Goal: Transaction & Acquisition: Subscribe to service/newsletter

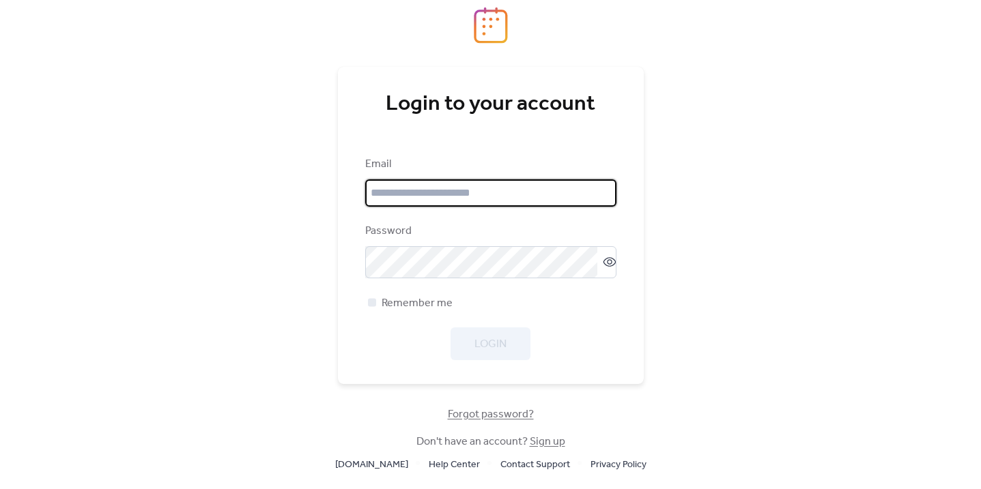
type input "**********"
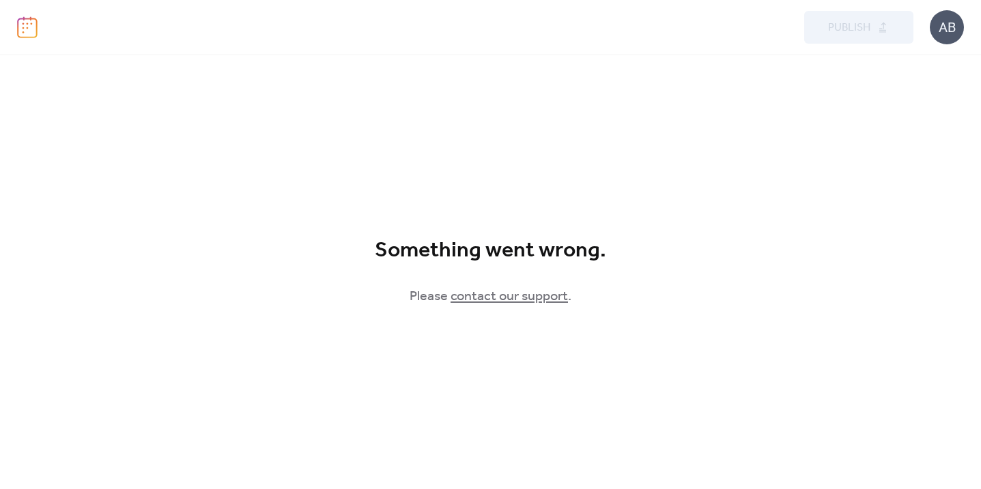
click at [943, 24] on div "AB" at bounding box center [946, 27] width 34 height 34
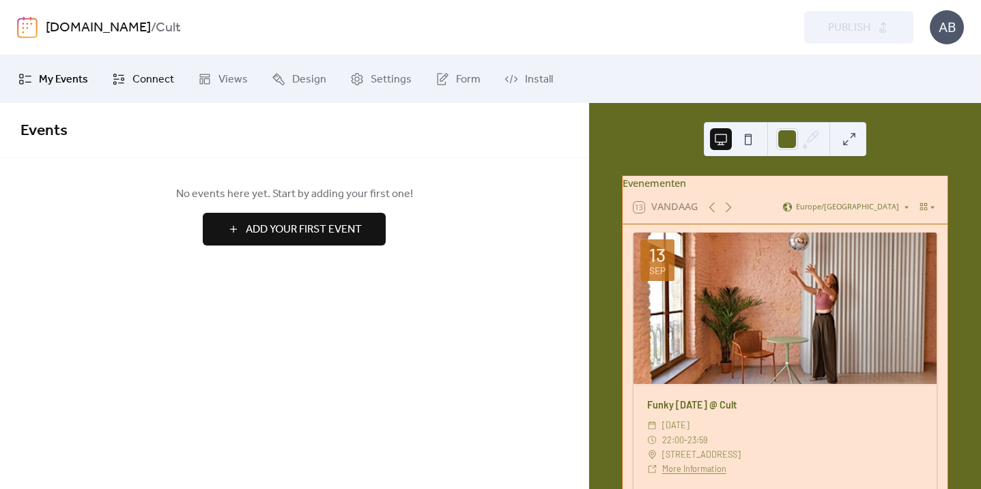
click at [131, 79] on link "Connect" at bounding box center [143, 79] width 83 height 37
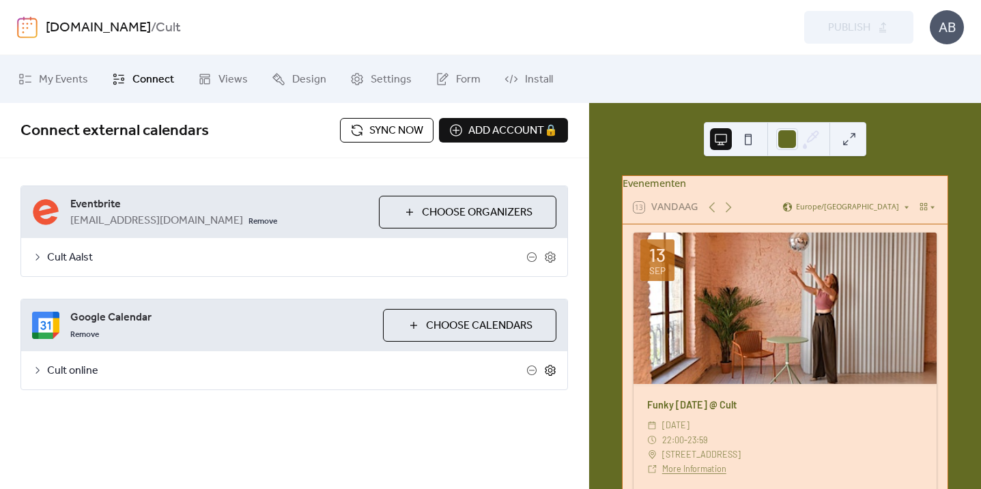
click at [550, 368] on icon at bounding box center [550, 370] width 12 height 12
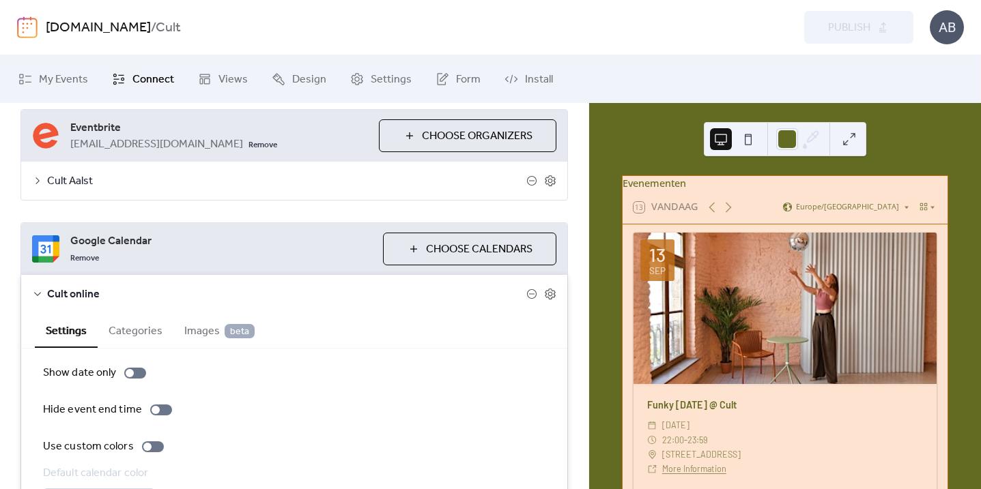
scroll to position [157, 0]
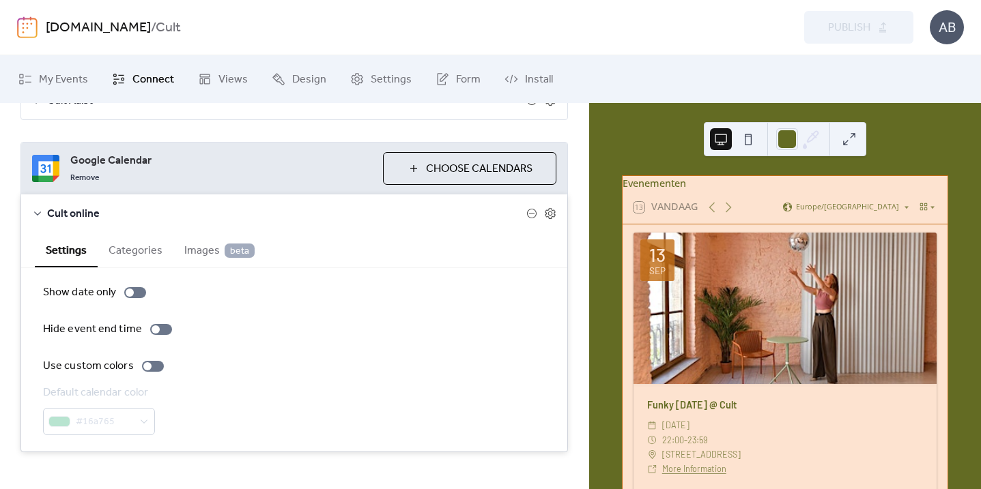
click at [204, 252] on span "Images beta" at bounding box center [219, 251] width 70 height 16
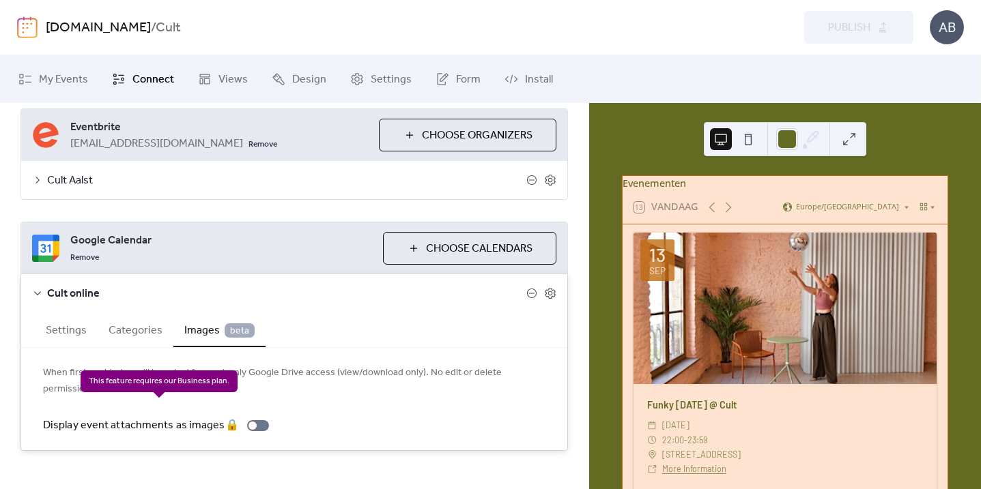
click at [259, 418] on div "Display event attachments as images 🔒" at bounding box center [158, 426] width 231 height 16
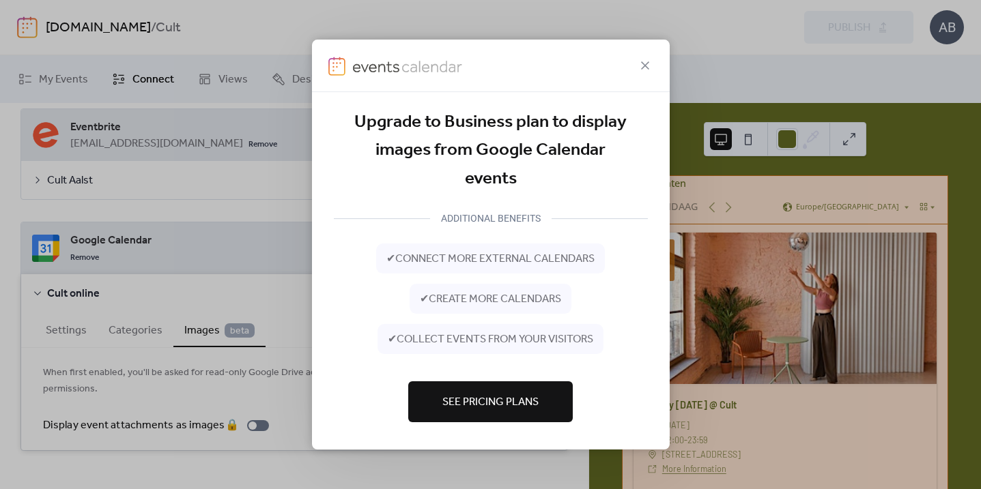
click at [451, 408] on span "See Pricing Plans" at bounding box center [490, 402] width 96 height 16
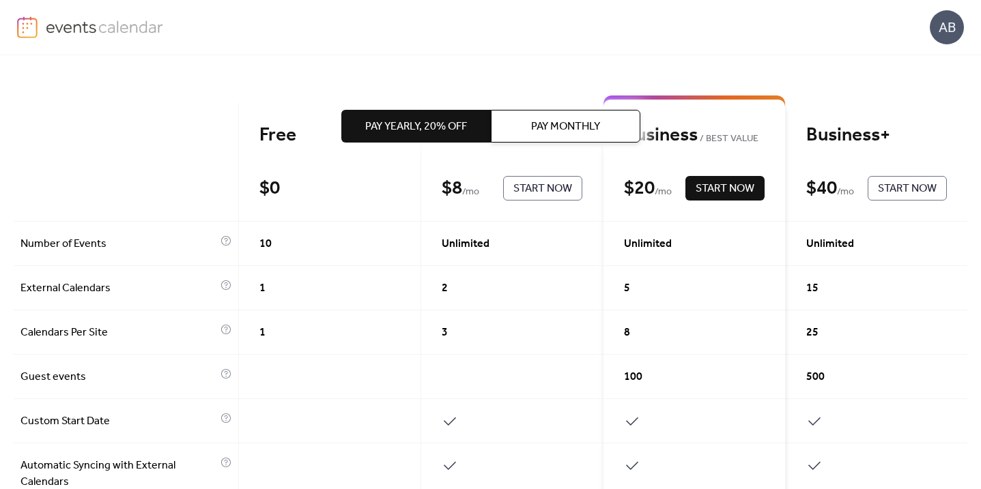
scroll to position [104, 0]
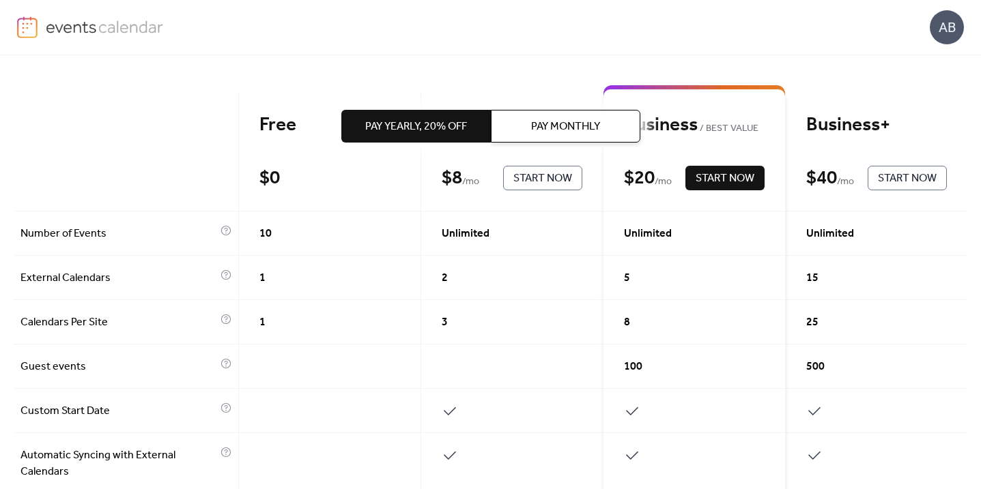
click at [457, 127] on span "Pay Yearly, 20% off" at bounding box center [416, 127] width 102 height 16
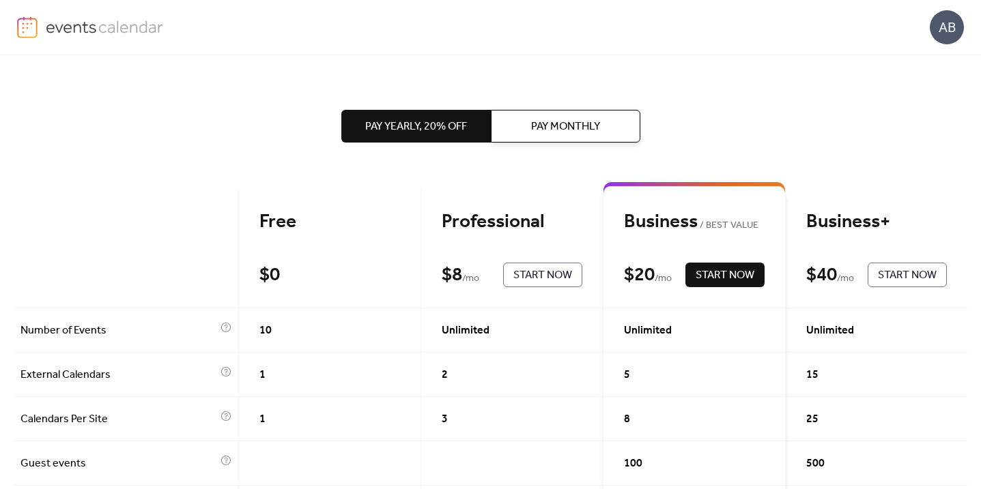
scroll to position [9, 0]
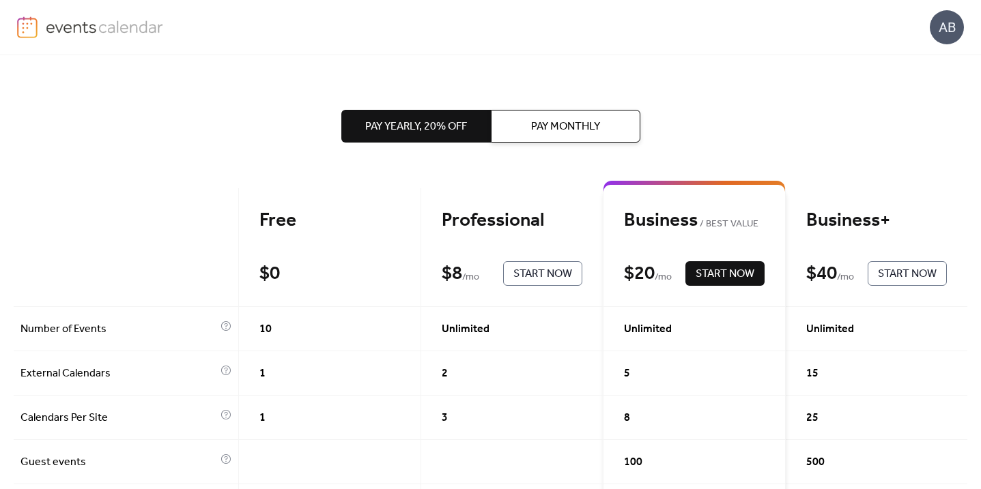
click at [550, 134] on span "Pay Monthly" at bounding box center [565, 127] width 69 height 16
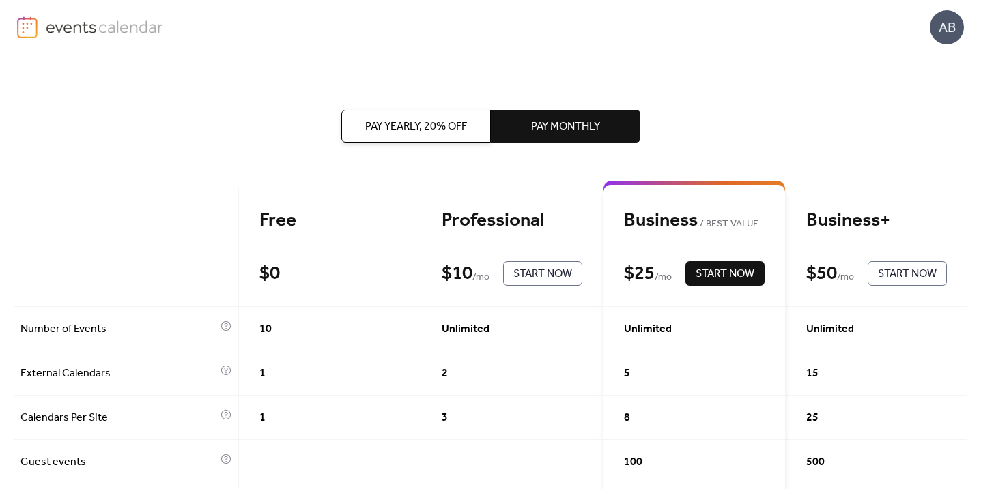
click at [459, 128] on span "Pay Yearly, 20% off" at bounding box center [416, 127] width 102 height 16
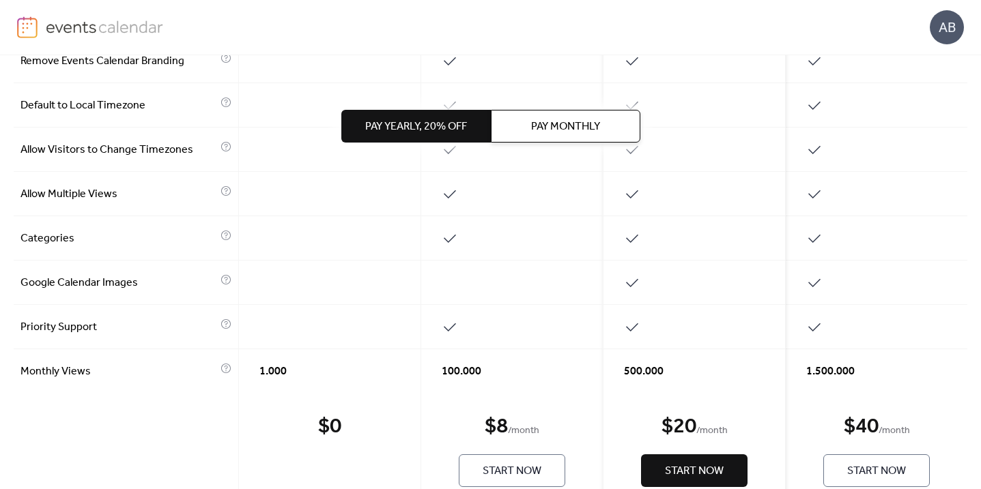
scroll to position [694, 0]
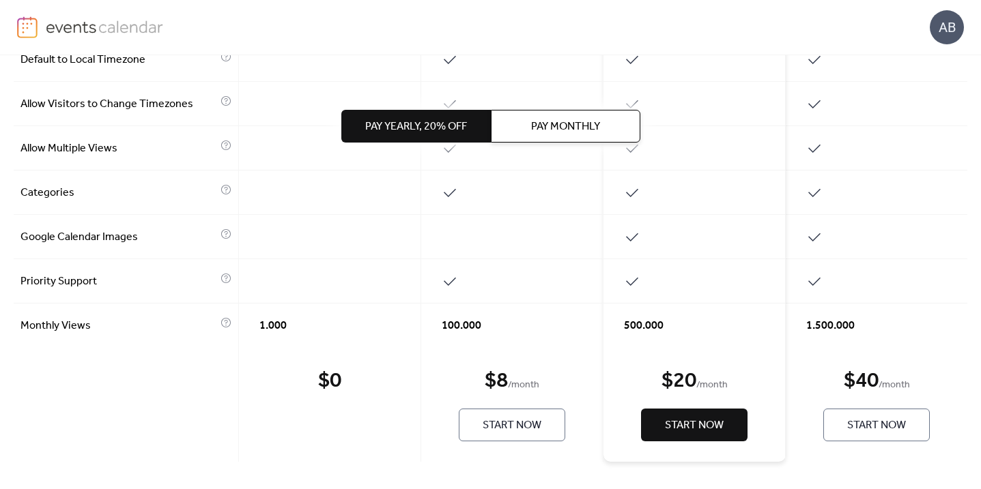
click at [680, 422] on span "Start Now" at bounding box center [694, 426] width 59 height 16
